Goal: Navigation & Orientation: Find specific page/section

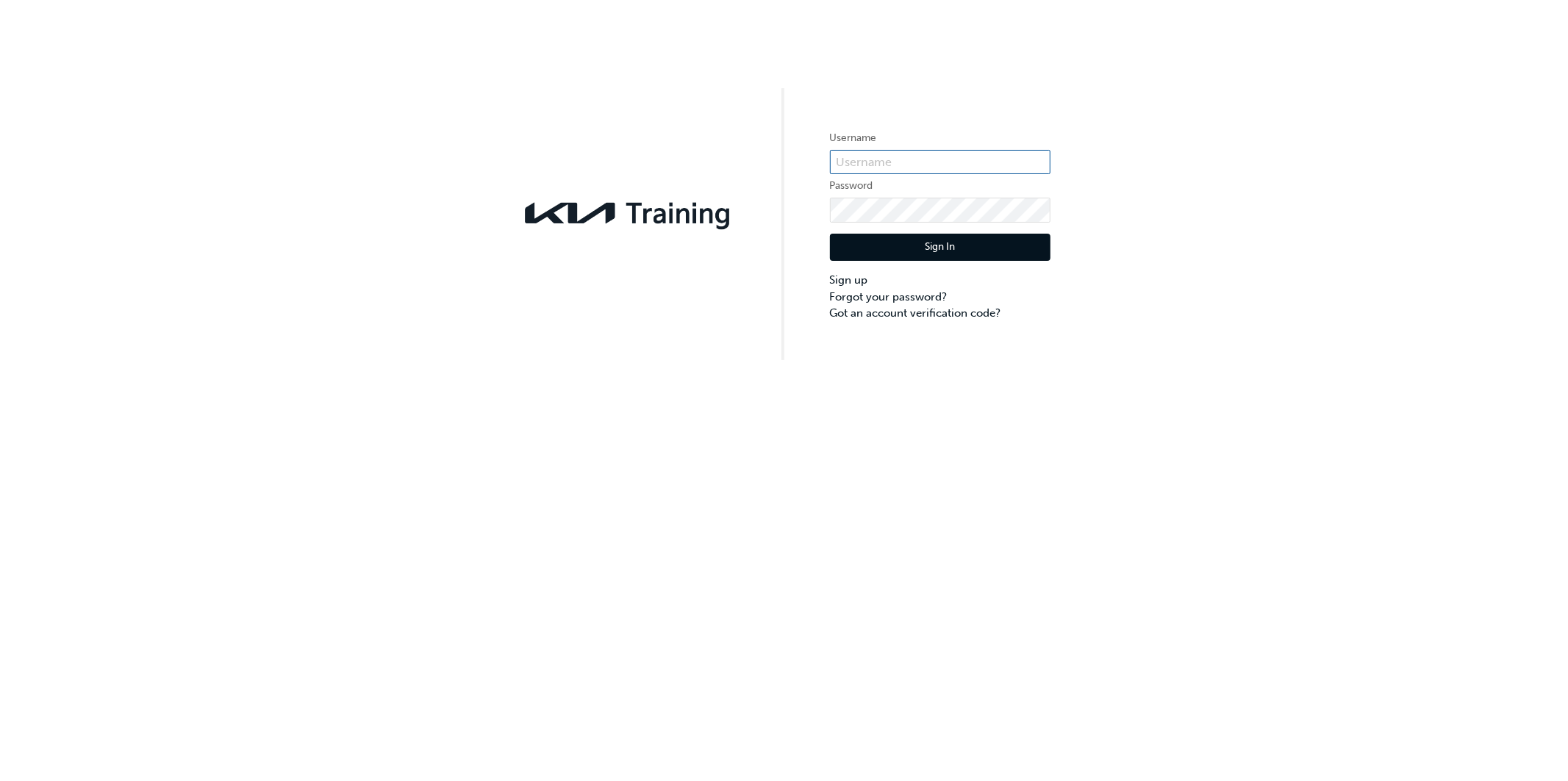
type input "KAU84022J5"
click at [891, 253] on button "Sign In" at bounding box center [940, 247] width 221 height 27
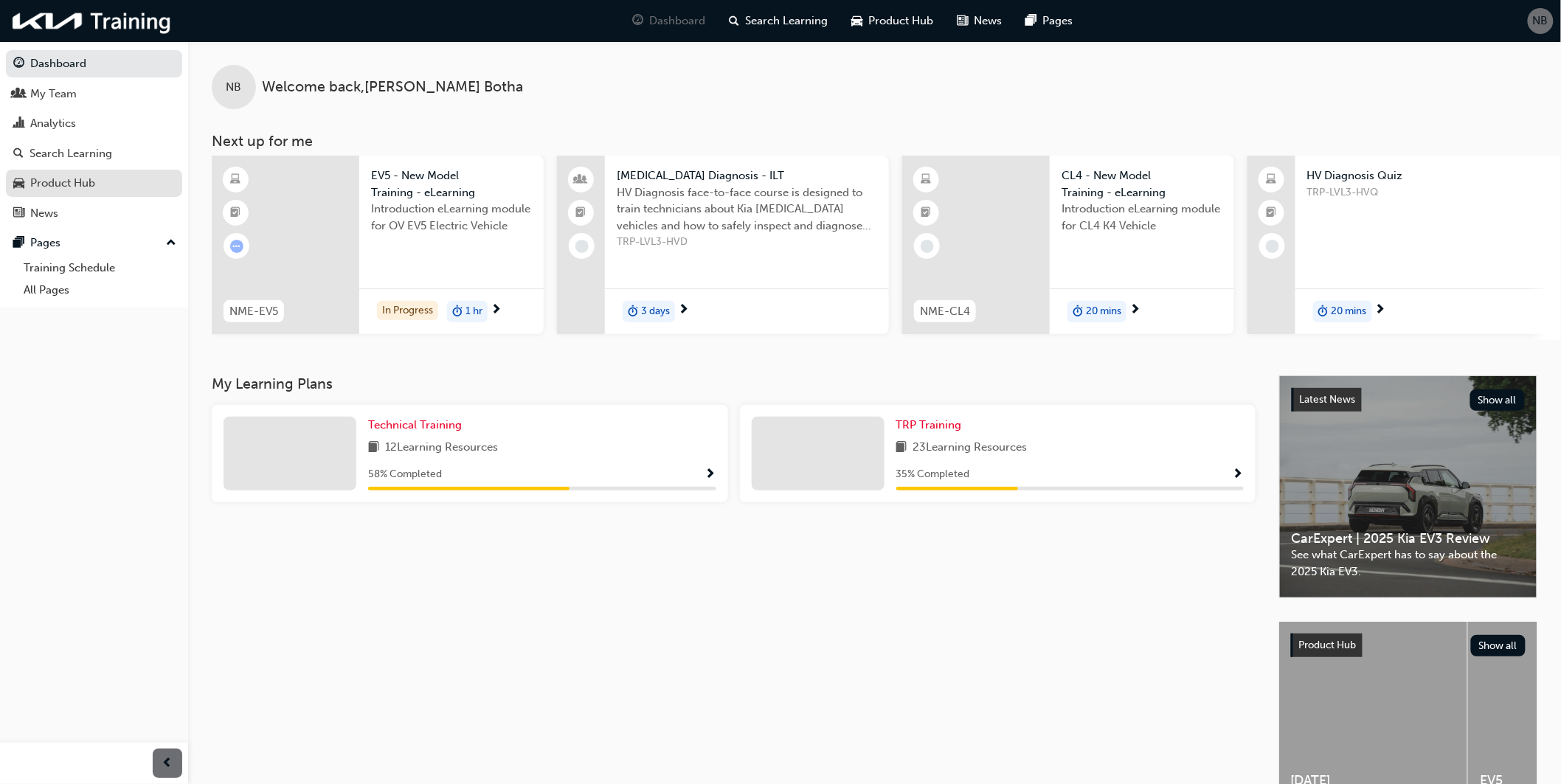
click at [54, 188] on div "Product Hub" at bounding box center [62, 184] width 65 height 17
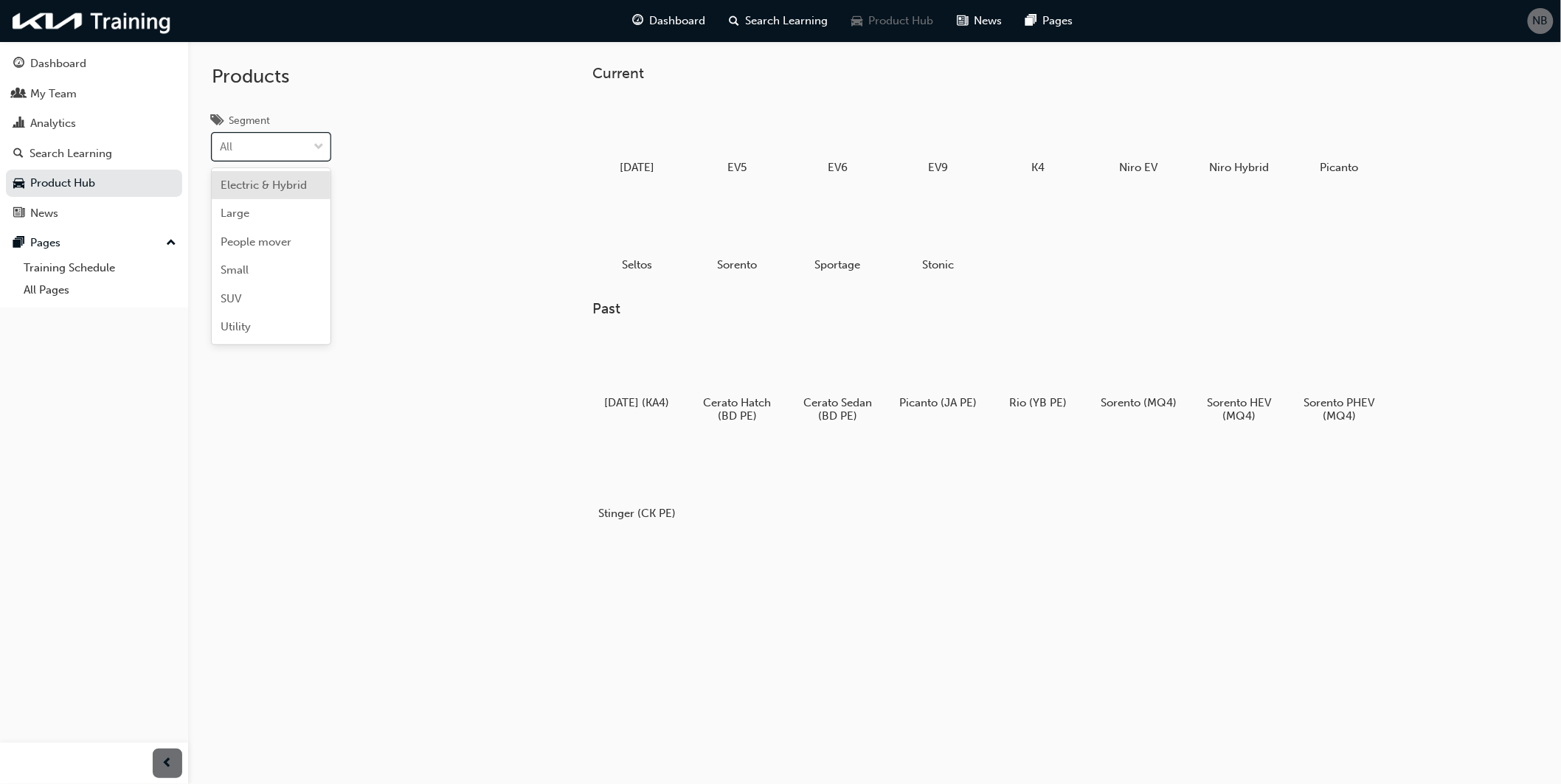
click at [316, 147] on span "down-icon" at bounding box center [318, 147] width 10 height 19
click at [222, 147] on input "Segment option Electric & Hybrid focused, 1 of 6. 6 results available. Use Up a…" at bounding box center [221, 146] width 2 height 13
click at [249, 323] on span "Utility" at bounding box center [236, 326] width 30 height 13
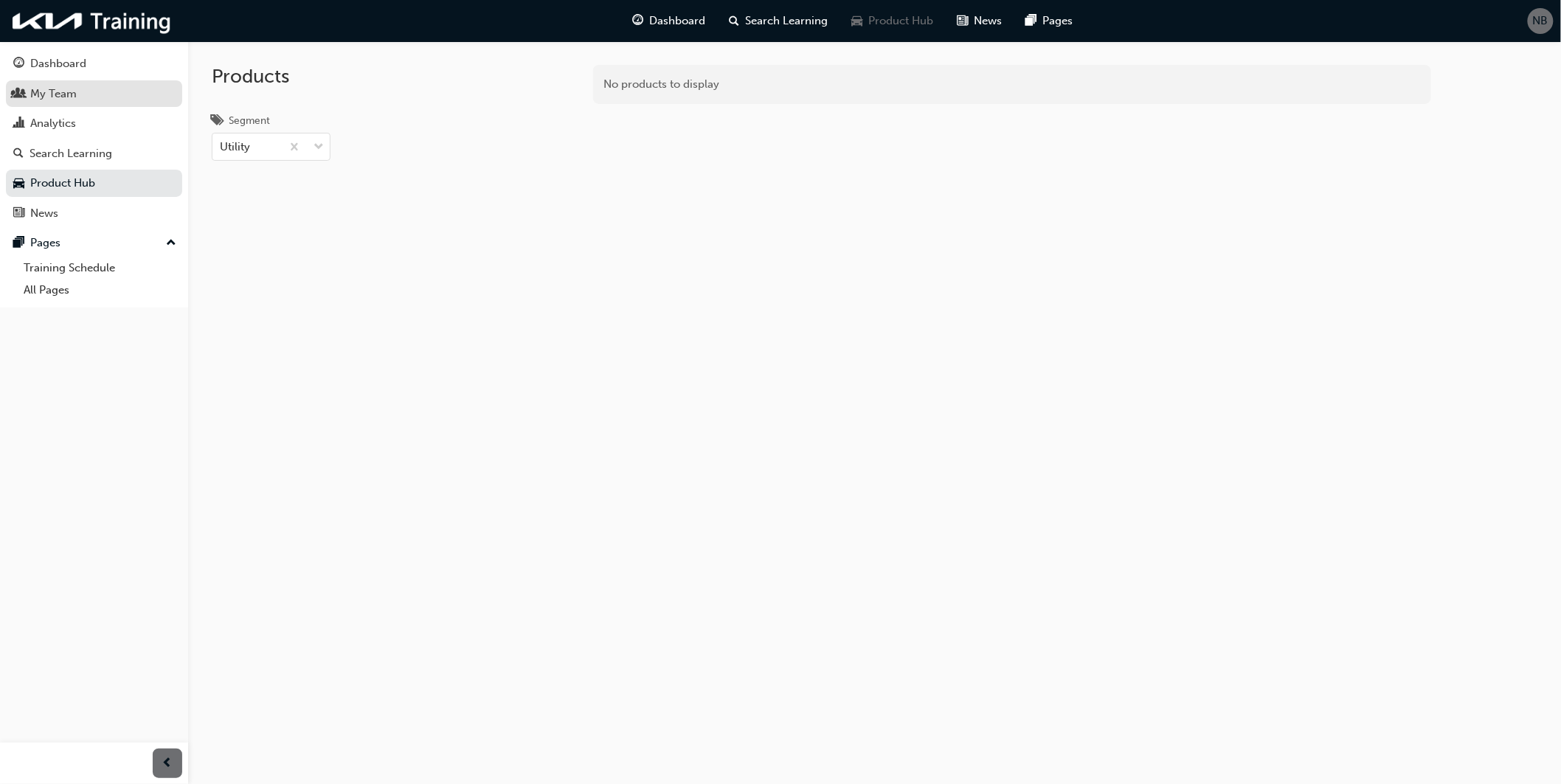
click at [41, 100] on div "My Team" at bounding box center [54, 94] width 47 height 17
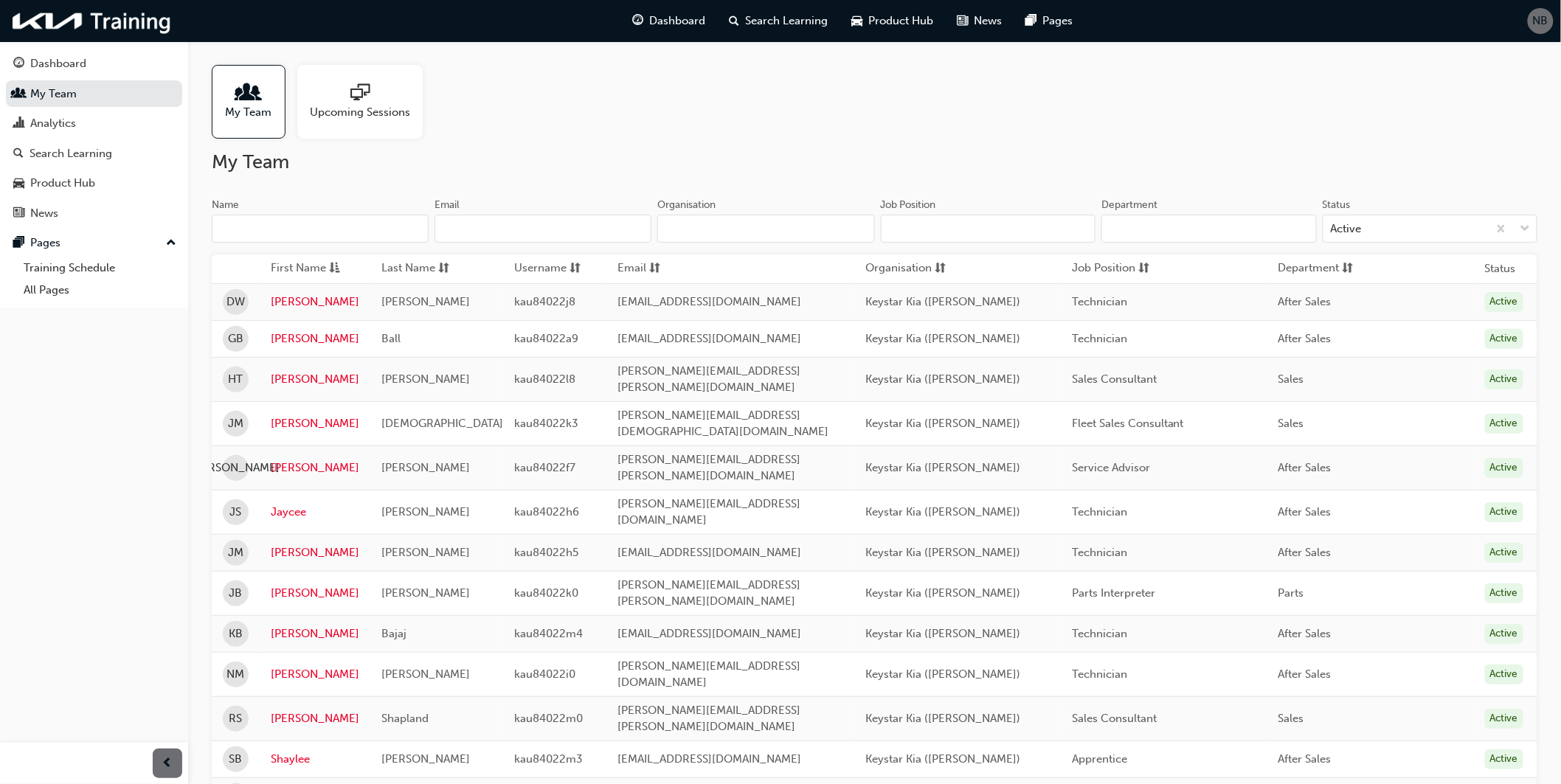
click at [360, 120] on div "Upcoming Sessions" at bounding box center [360, 102] width 125 height 74
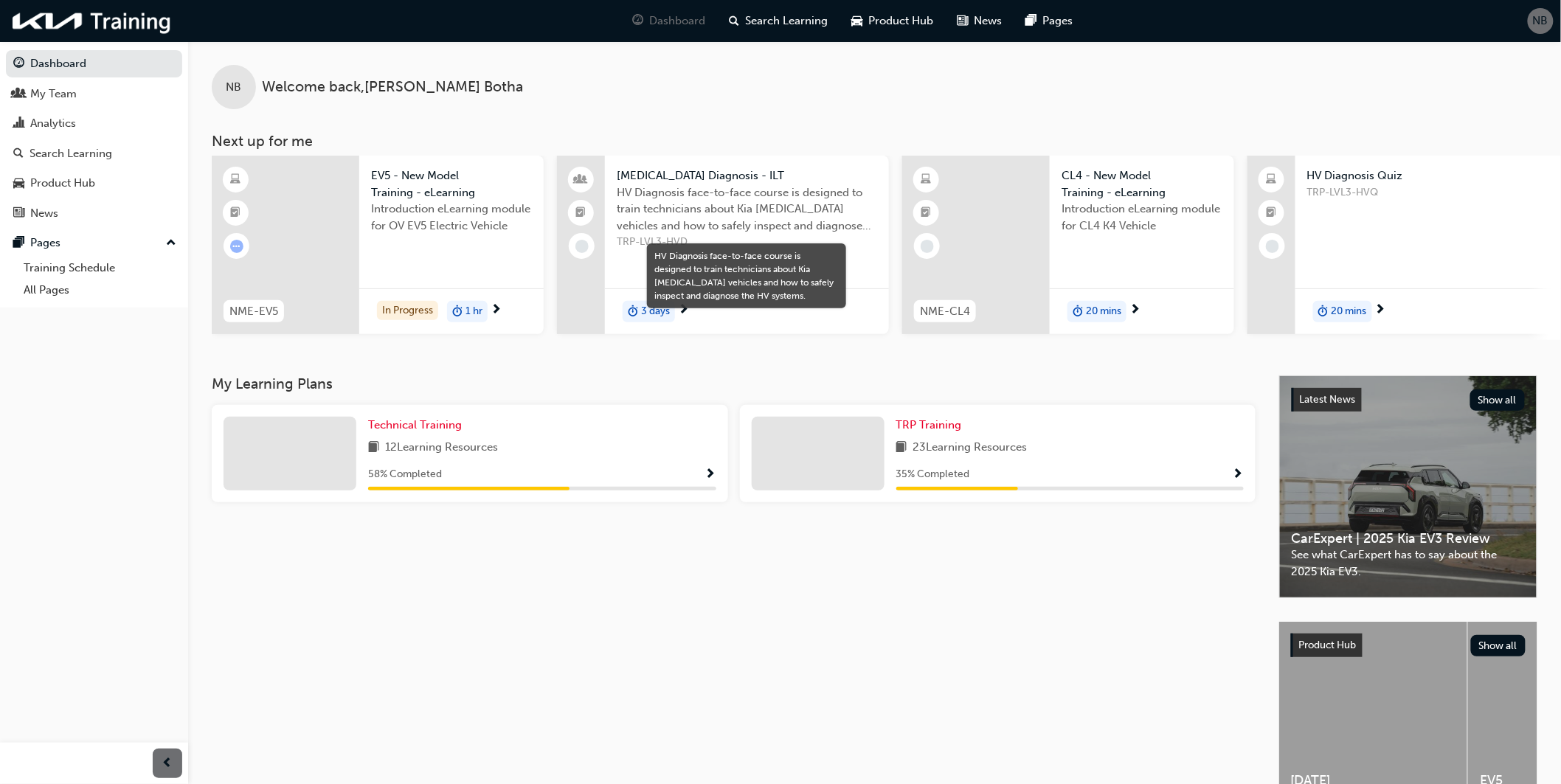
click at [1243, 476] on span "Show Progress" at bounding box center [1238, 474] width 11 height 13
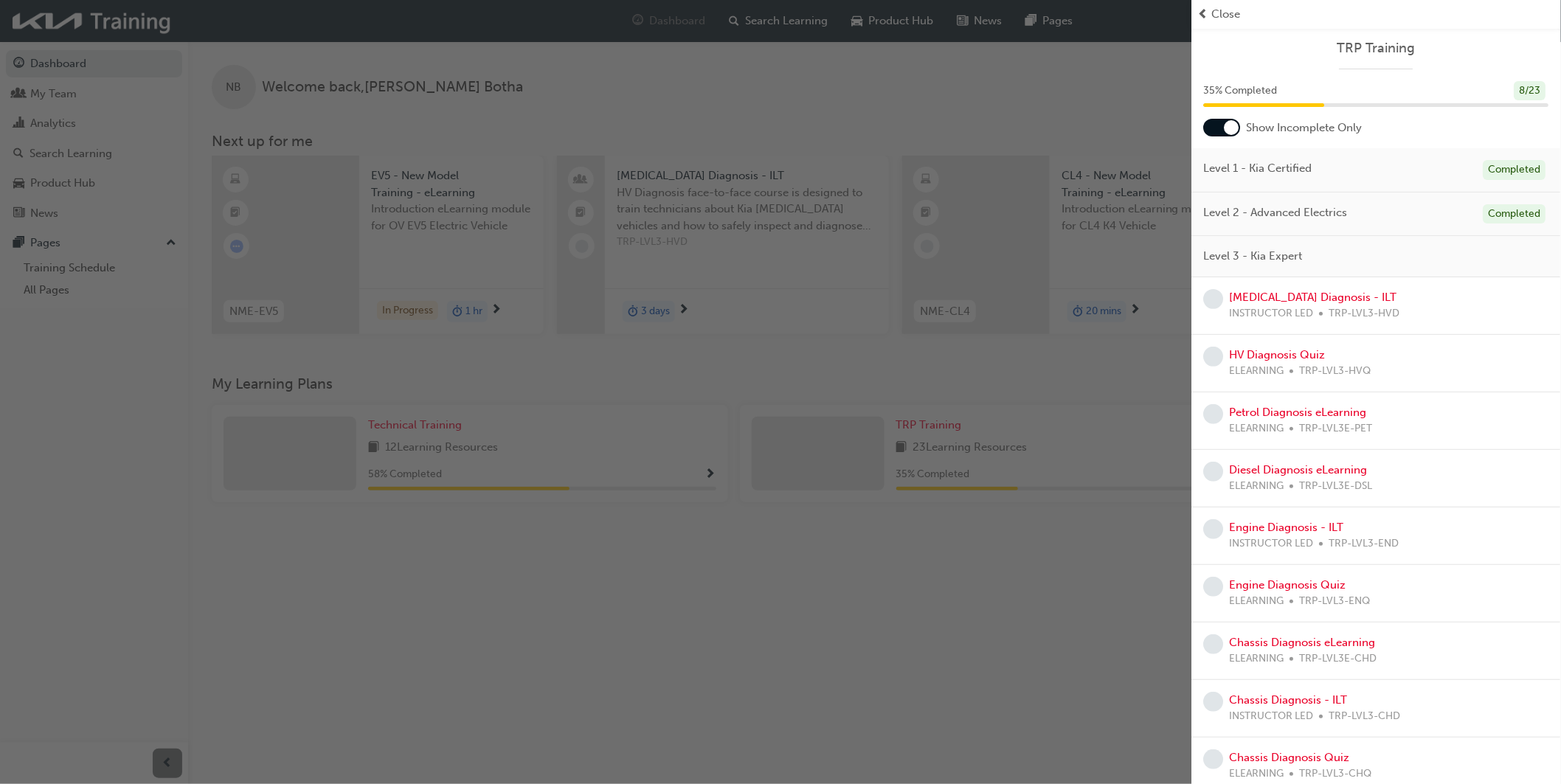
click at [853, 87] on div "button" at bounding box center [596, 392] width 1193 height 784
